Goal: Task Accomplishment & Management: Complete application form

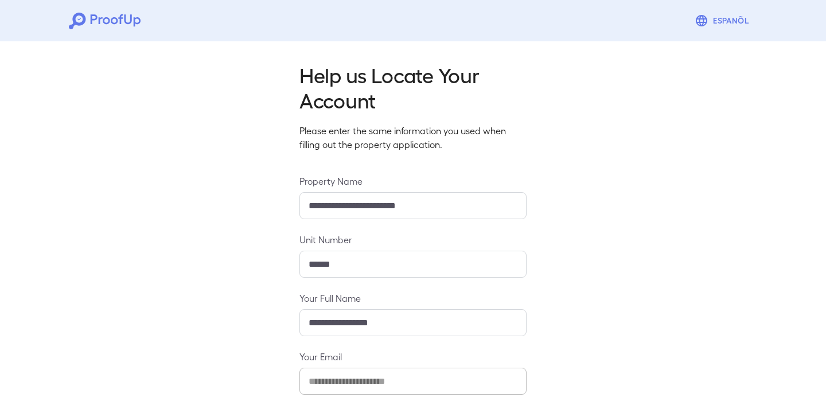
scroll to position [123, 0]
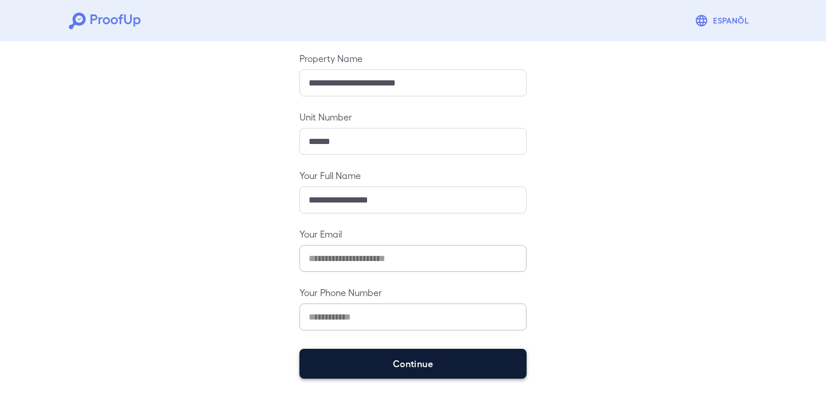
click at [343, 362] on button "Continue" at bounding box center [413, 364] width 227 height 30
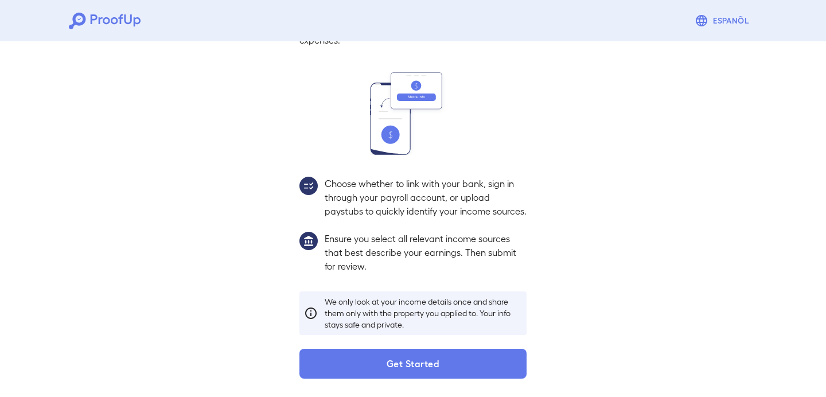
scroll to position [106, 0]
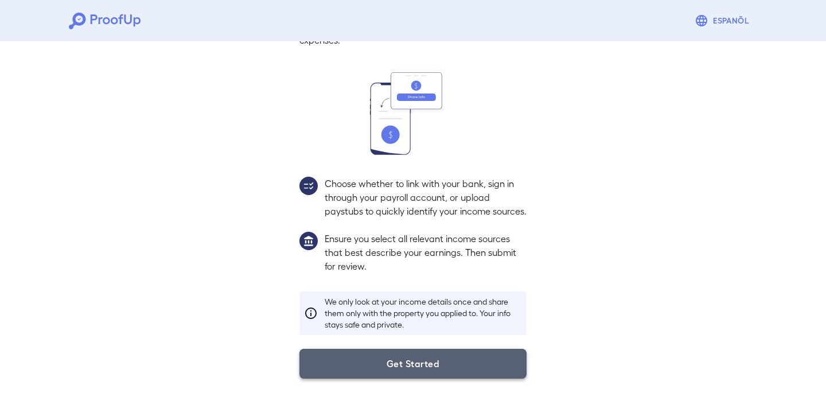
click at [363, 357] on button "Get Started" at bounding box center [413, 364] width 227 height 30
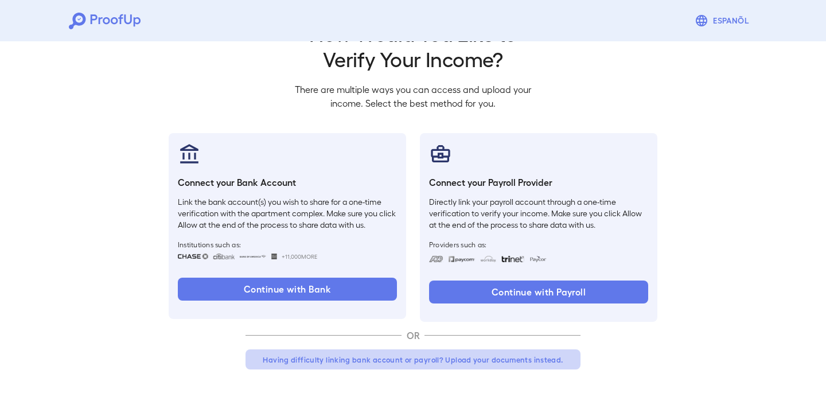
click at [358, 364] on button "Having difficulty linking bank account or payroll? Upload your documents instea…" at bounding box center [413, 359] width 335 height 21
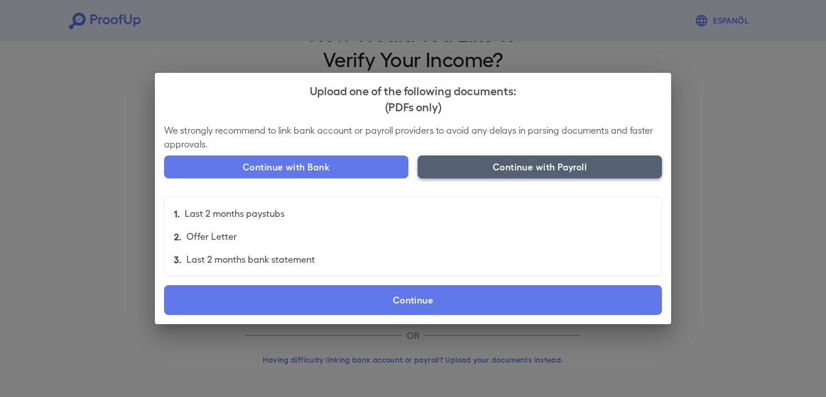
click at [491, 168] on button "Continue with Payroll" at bounding box center [540, 167] width 244 height 23
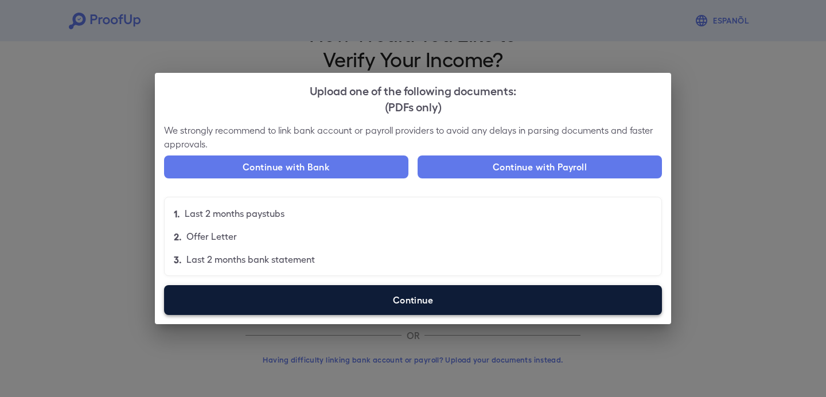
click at [401, 306] on label "Continue" at bounding box center [413, 300] width 498 height 30
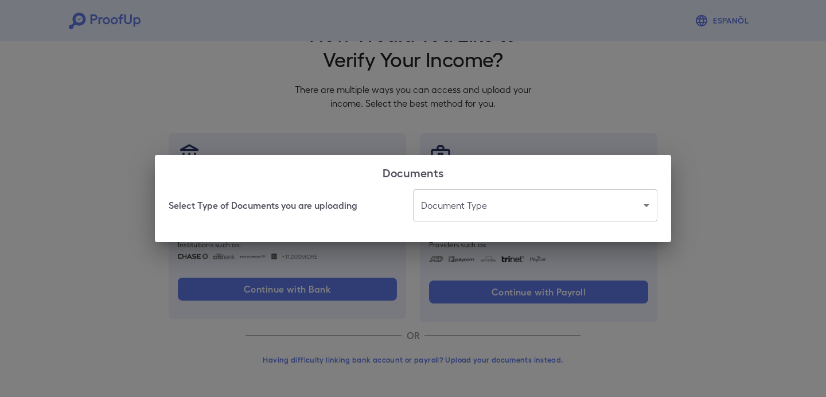
click at [444, 205] on body "Espanõl Go back How Would You Like to Verify Your Income? There are multiple wa…" at bounding box center [413, 178] width 826 height 438
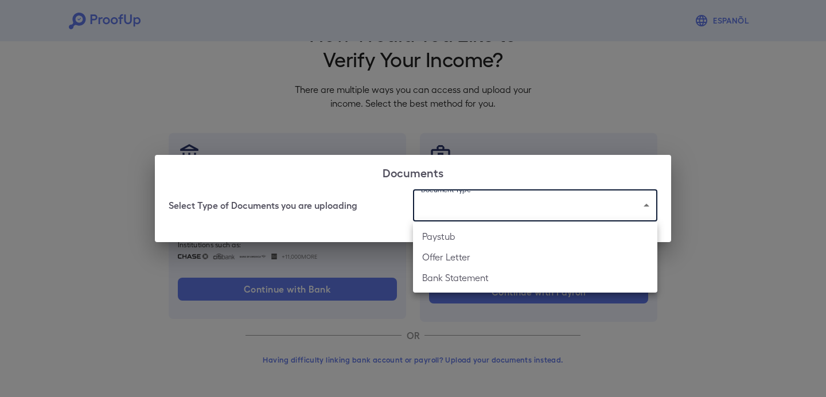
click at [449, 239] on li "Paystub" at bounding box center [535, 236] width 244 height 21
type input "*******"
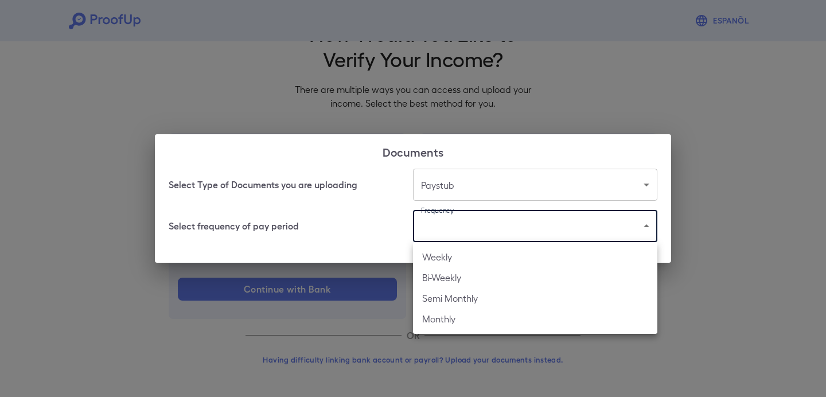
click at [467, 232] on body "Espanõl Go back How Would You Like to Verify Your Income? There are multiple wa…" at bounding box center [413, 178] width 826 height 438
click at [469, 256] on li "Weekly" at bounding box center [535, 257] width 244 height 21
type input "******"
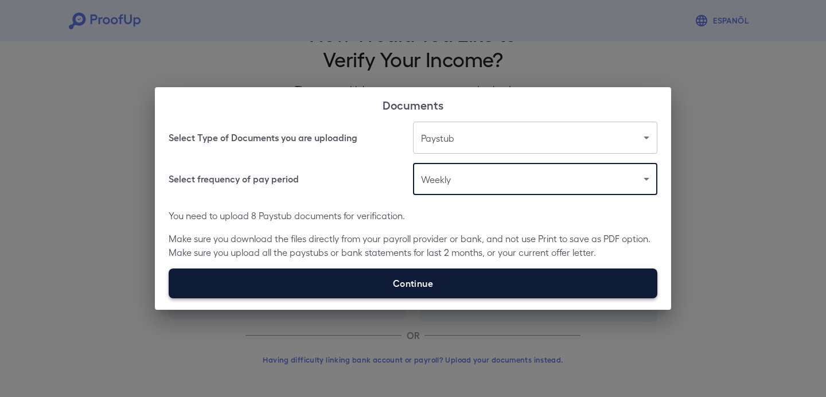
click at [484, 277] on label "Continue" at bounding box center [413, 284] width 489 height 30
click at [169, 298] on input "Continue" at bounding box center [169, 298] width 1 height 1
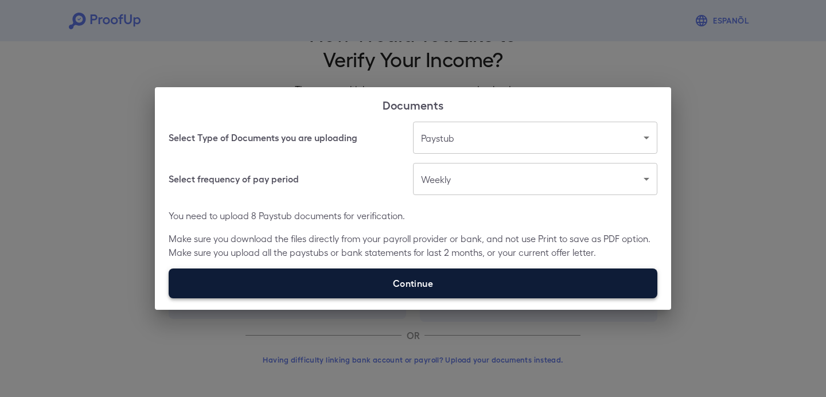
type input "**********"
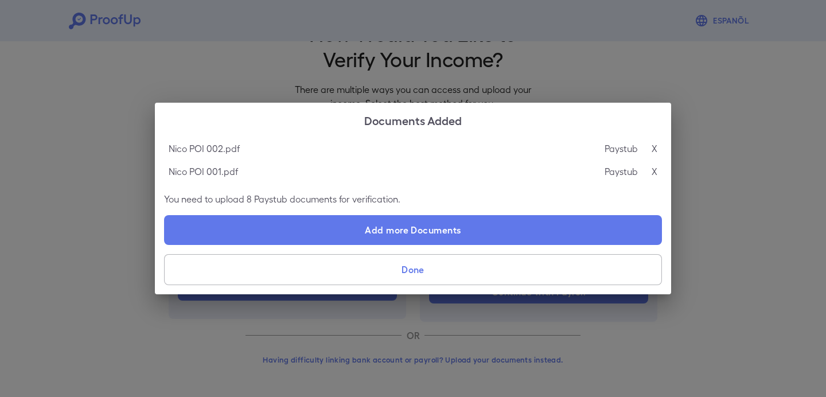
click at [518, 277] on button "Done" at bounding box center [413, 269] width 498 height 31
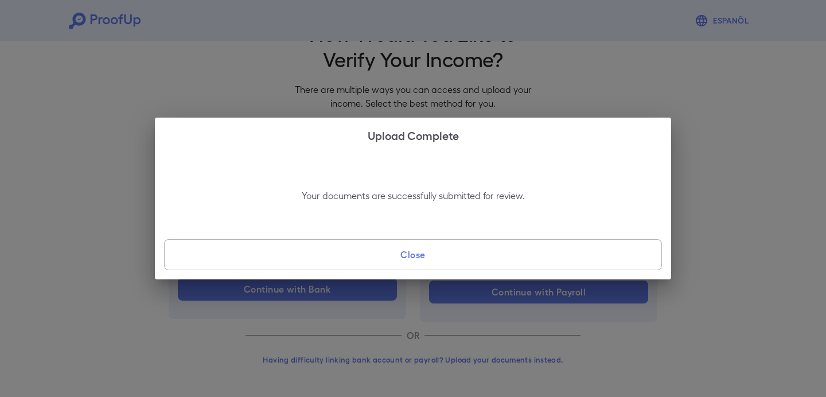
click at [516, 257] on button "Close" at bounding box center [413, 254] width 498 height 31
